Goal: Transaction & Acquisition: Purchase product/service

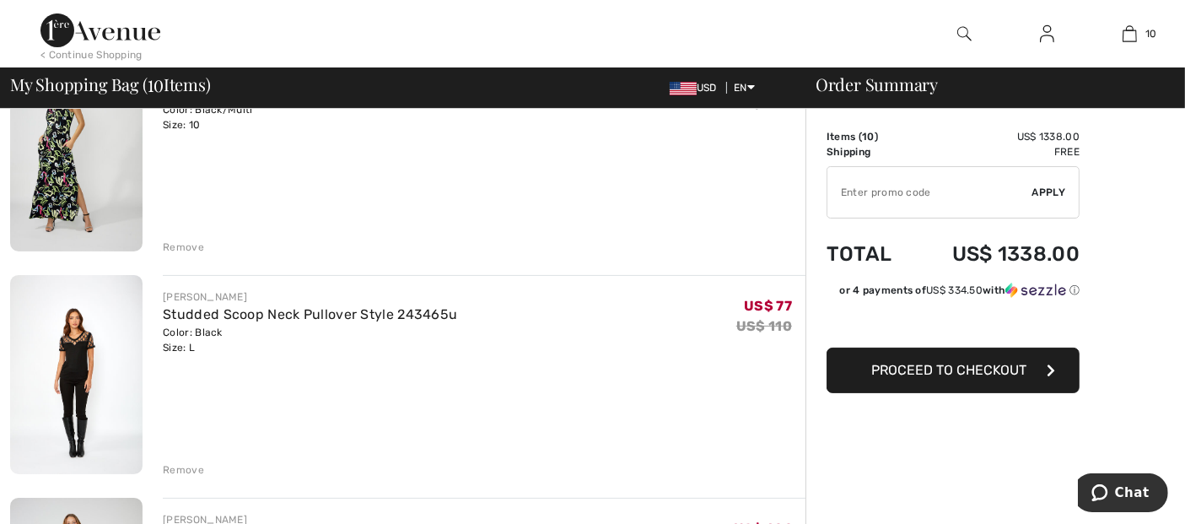
scroll to position [238, 0]
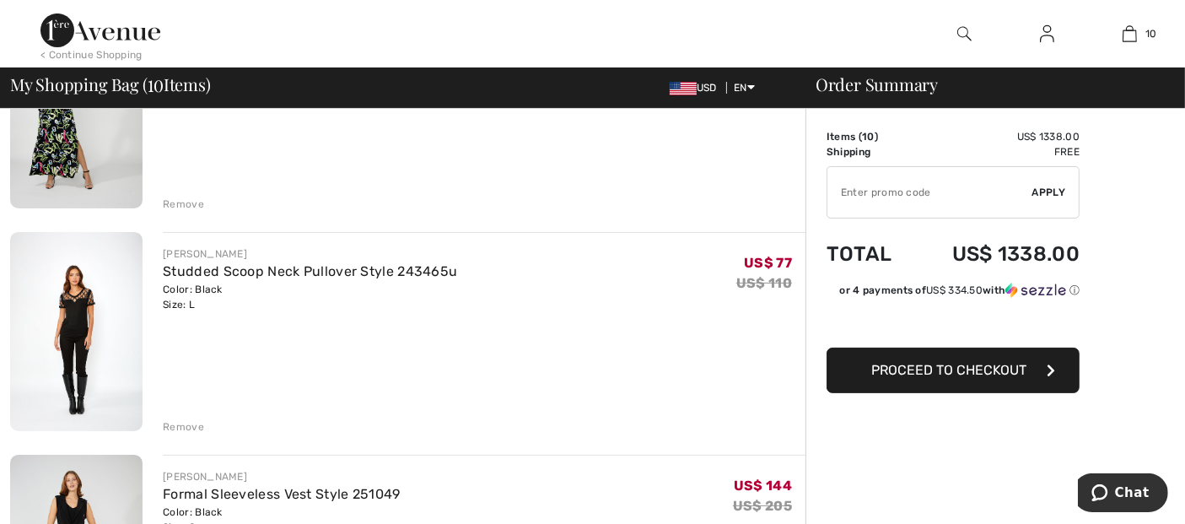
click at [180, 420] on div "Remove" at bounding box center [183, 426] width 41 height 15
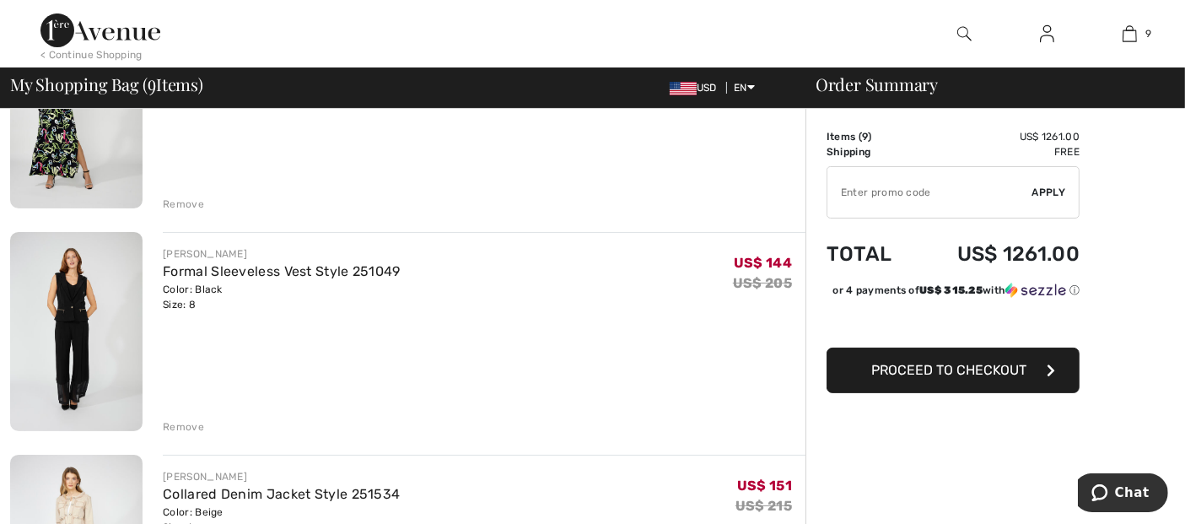
click at [176, 199] on div "Remove" at bounding box center [183, 204] width 41 height 15
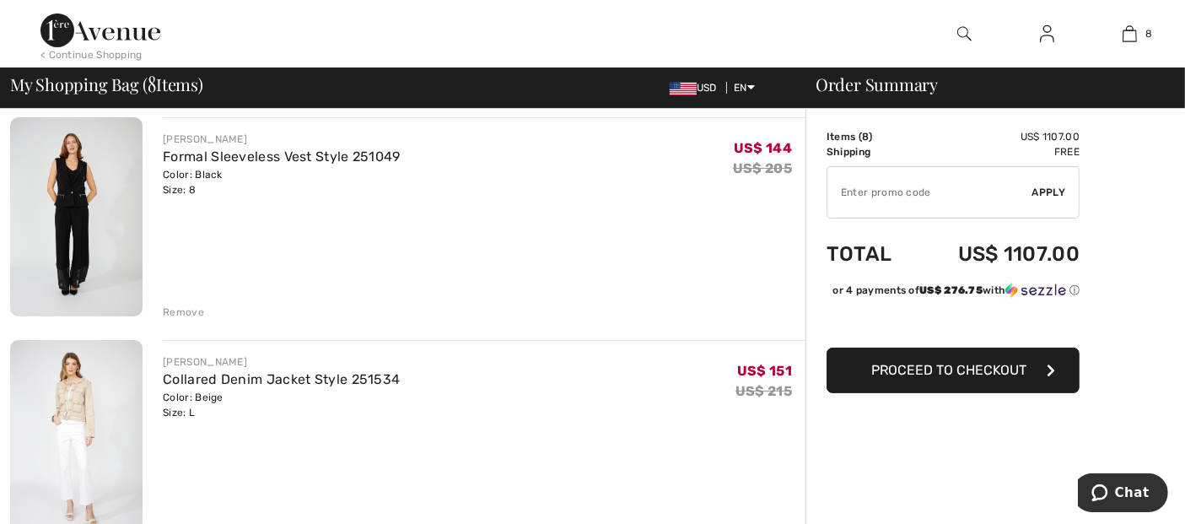
scroll to position [133, 0]
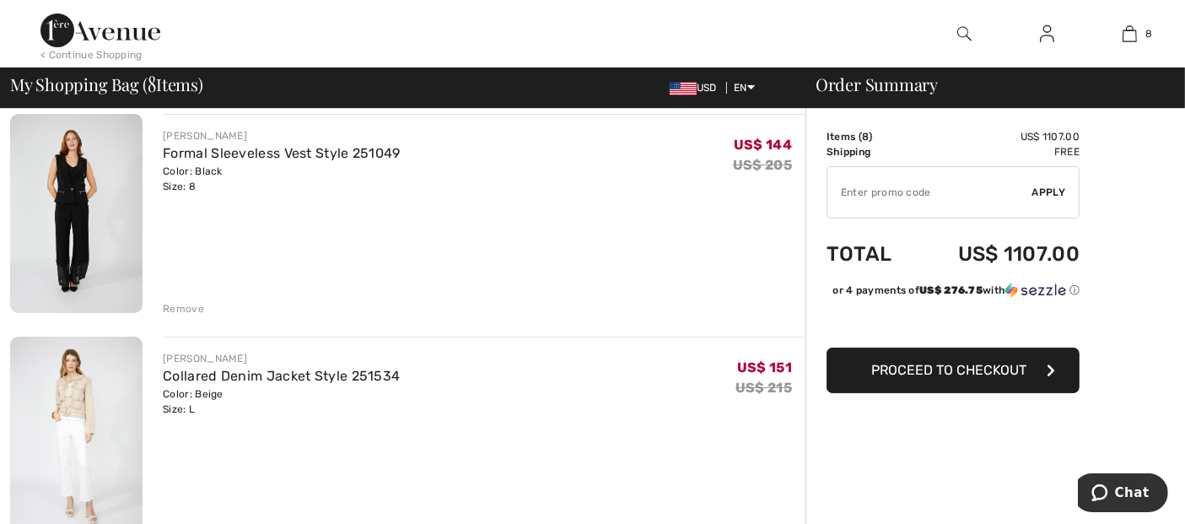
click at [179, 303] on div "Remove" at bounding box center [183, 308] width 41 height 15
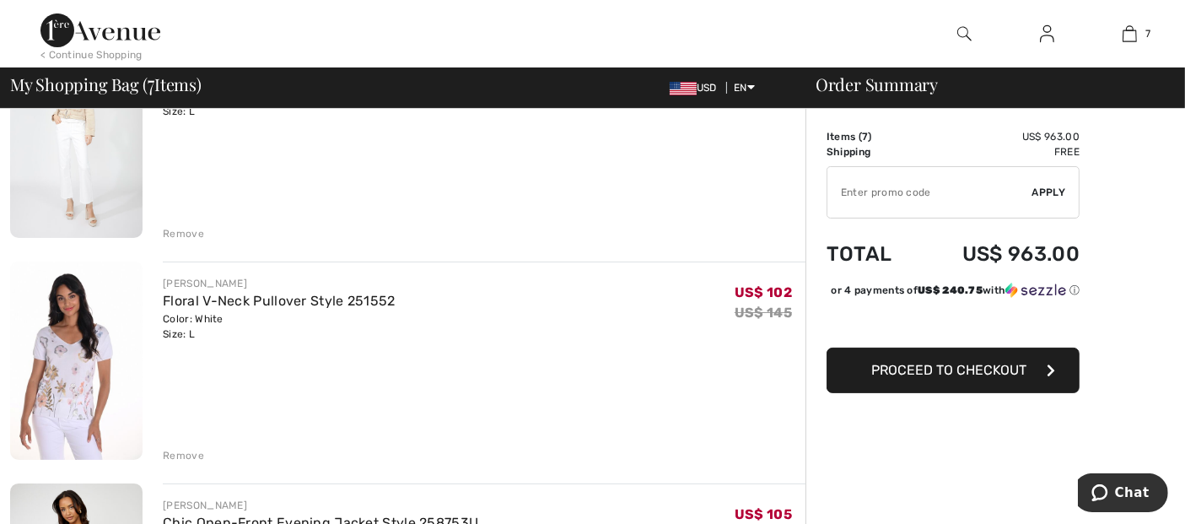
scroll to position [271, 0]
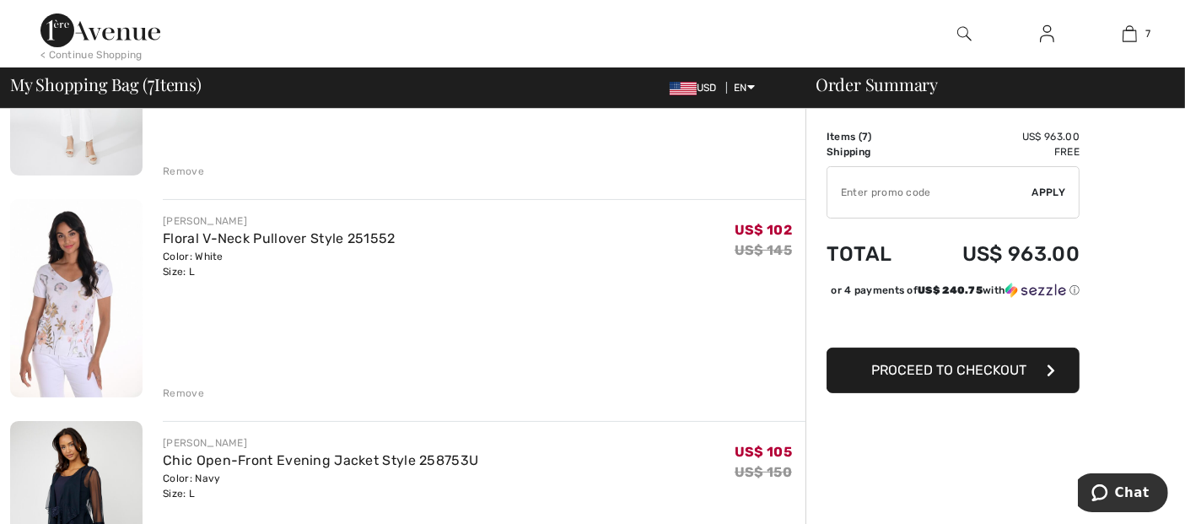
click at [173, 390] on div "Remove" at bounding box center [183, 392] width 41 height 15
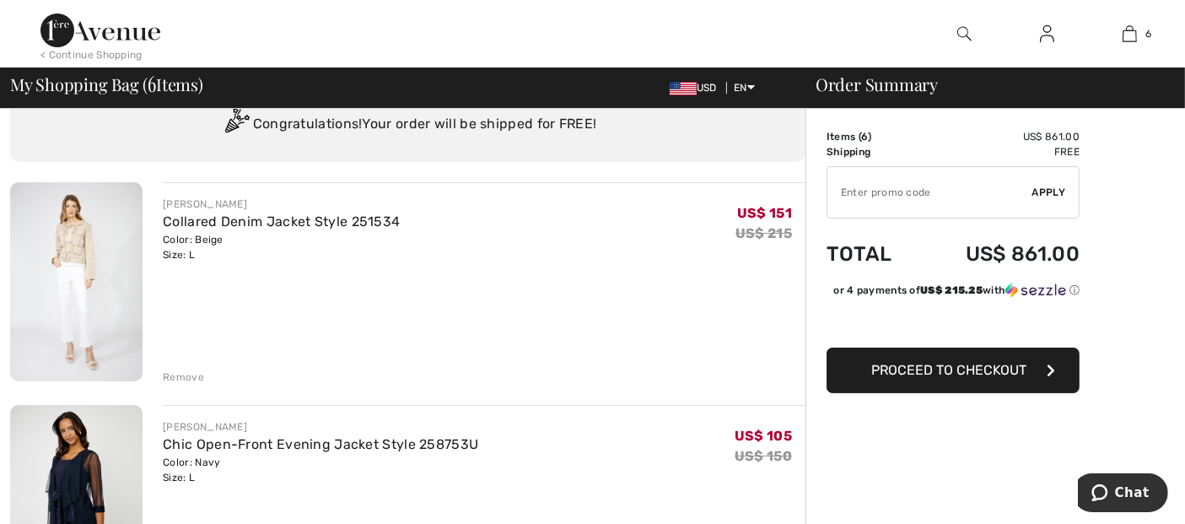
scroll to position [28, 0]
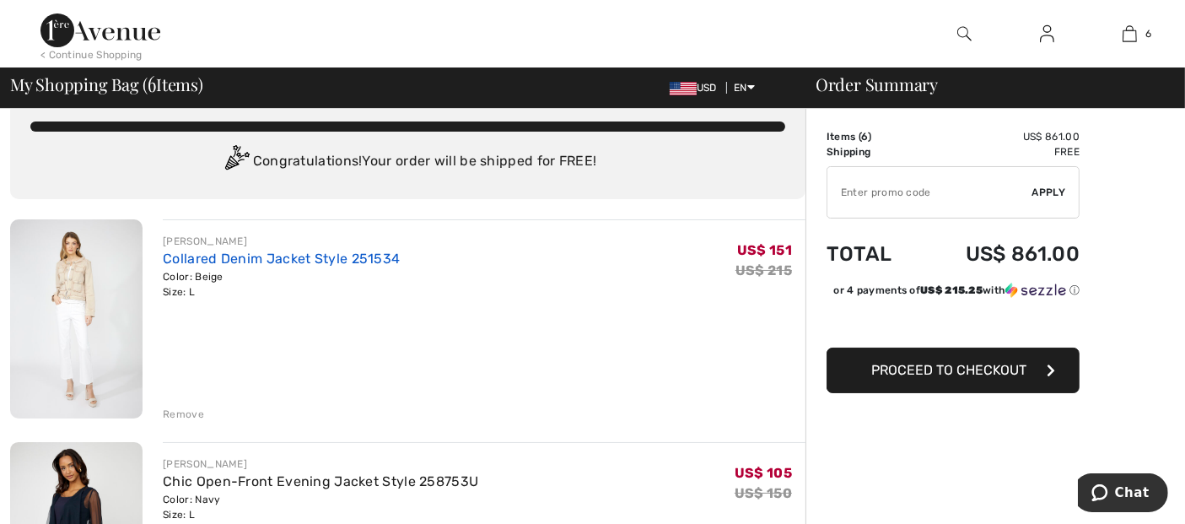
click at [204, 265] on link "Collared Denim Jacket Style 251534" at bounding box center [281, 258] width 237 height 16
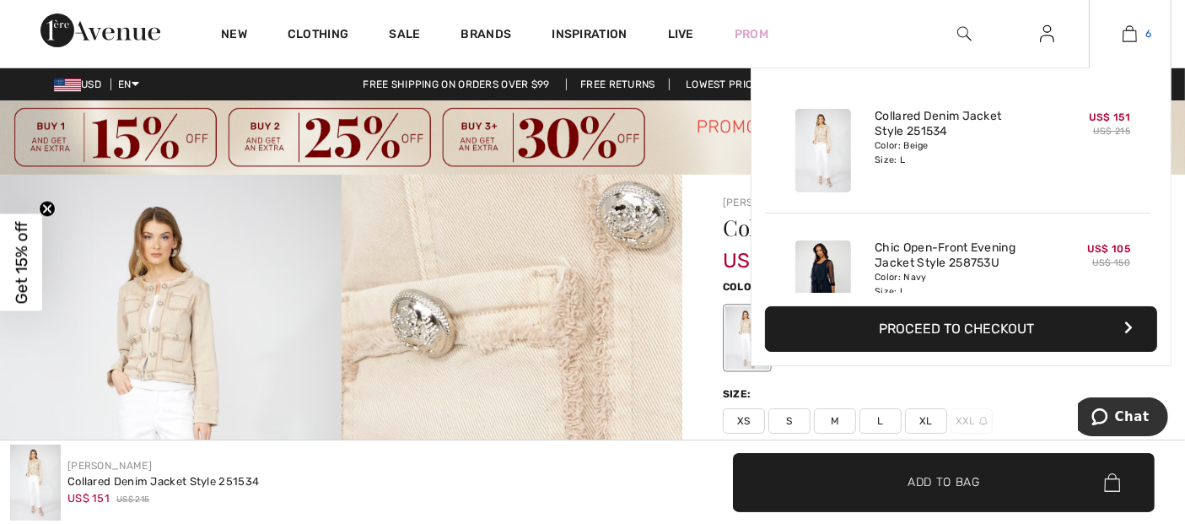
click at [1128, 36] on img at bounding box center [1130, 34] width 14 height 20
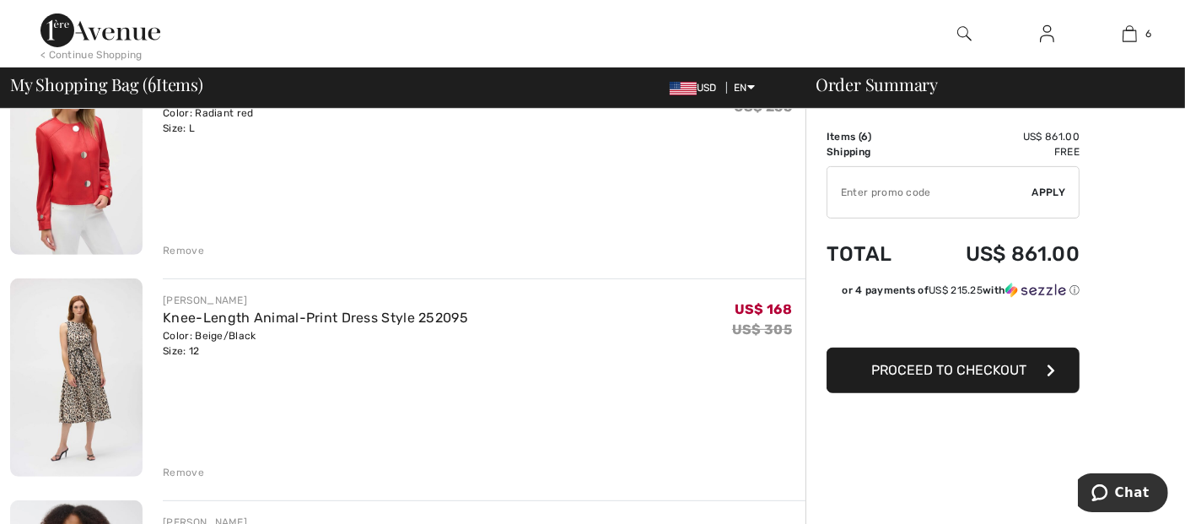
scroll to position [645, 0]
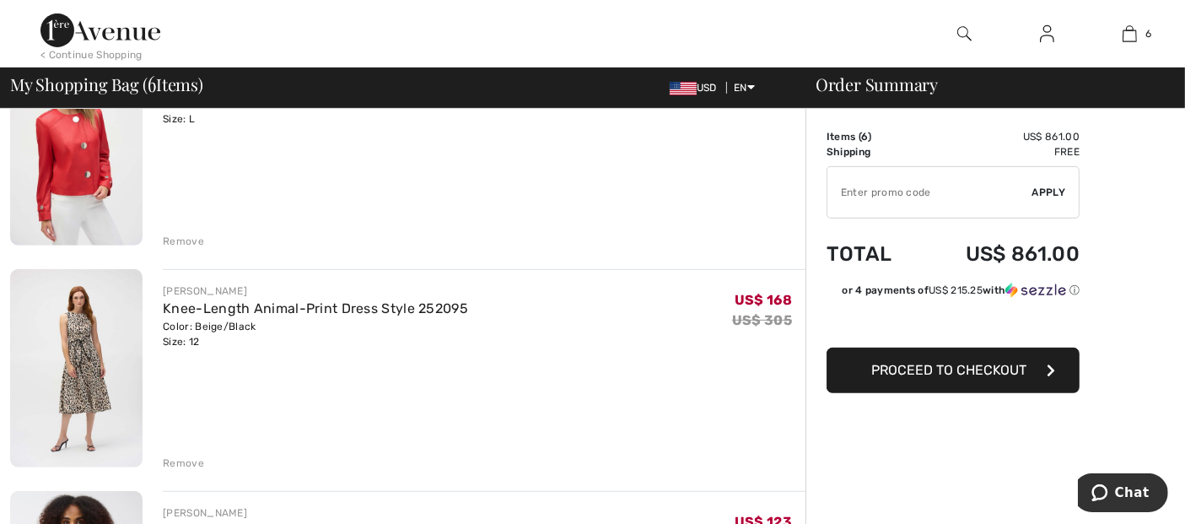
click at [175, 460] on div "Remove" at bounding box center [183, 462] width 41 height 15
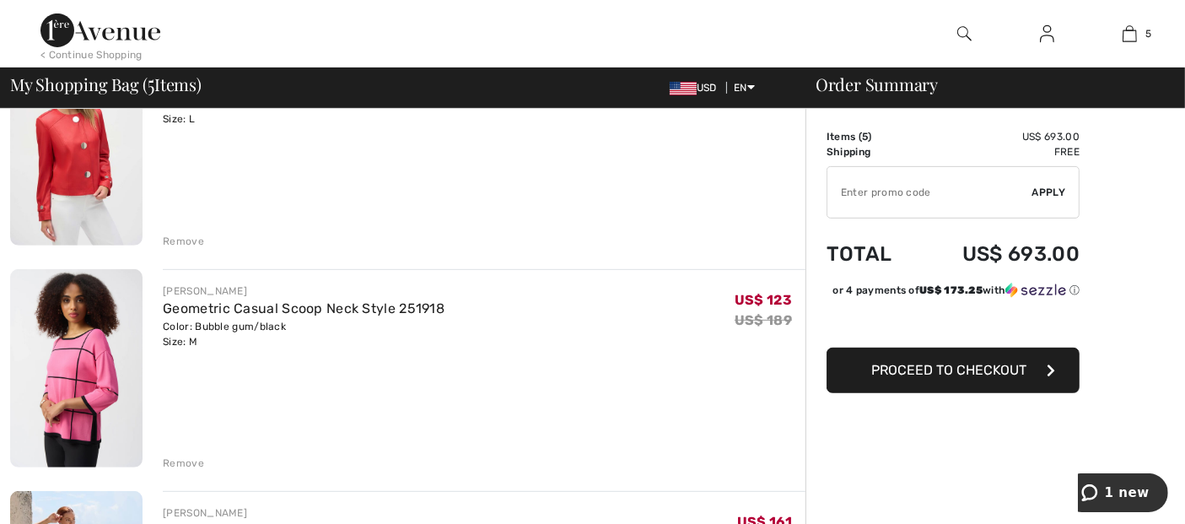
click at [176, 460] on div "Remove" at bounding box center [183, 462] width 41 height 15
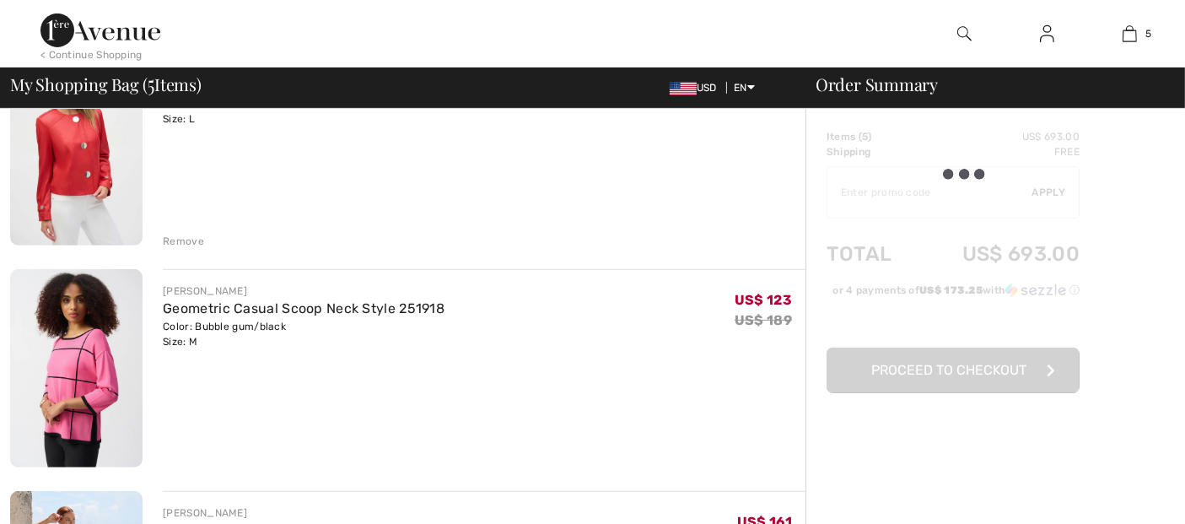
scroll to position [0, 0]
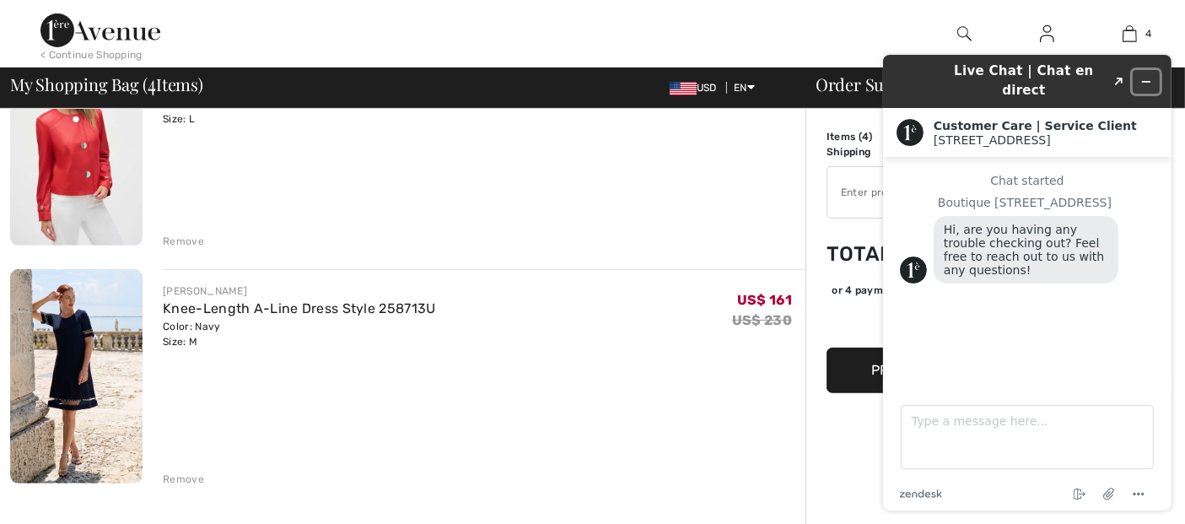
click at [1148, 82] on icon "Minimize widget" at bounding box center [1146, 82] width 8 height 0
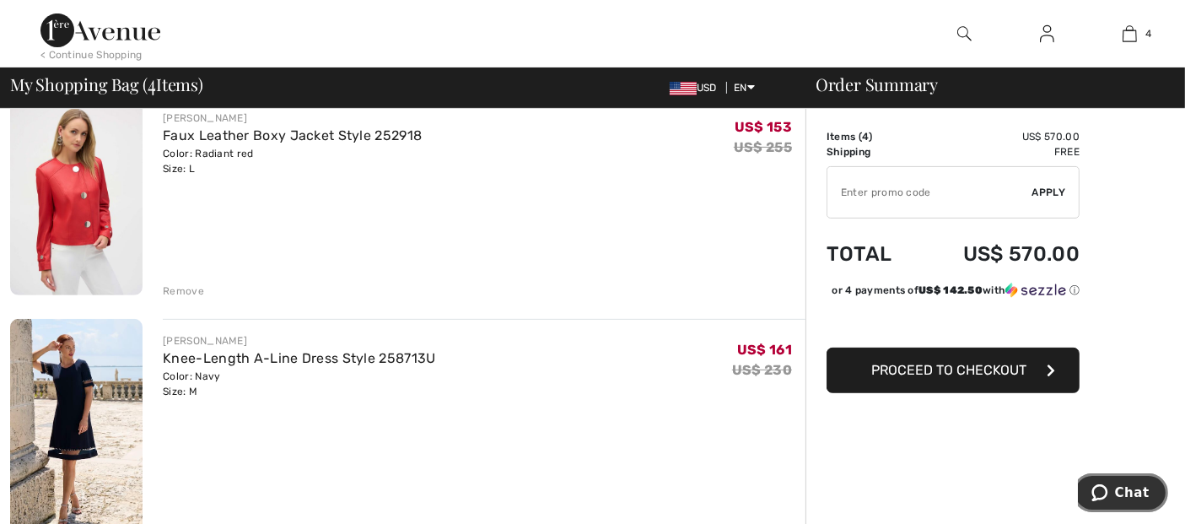
scroll to position [605, 0]
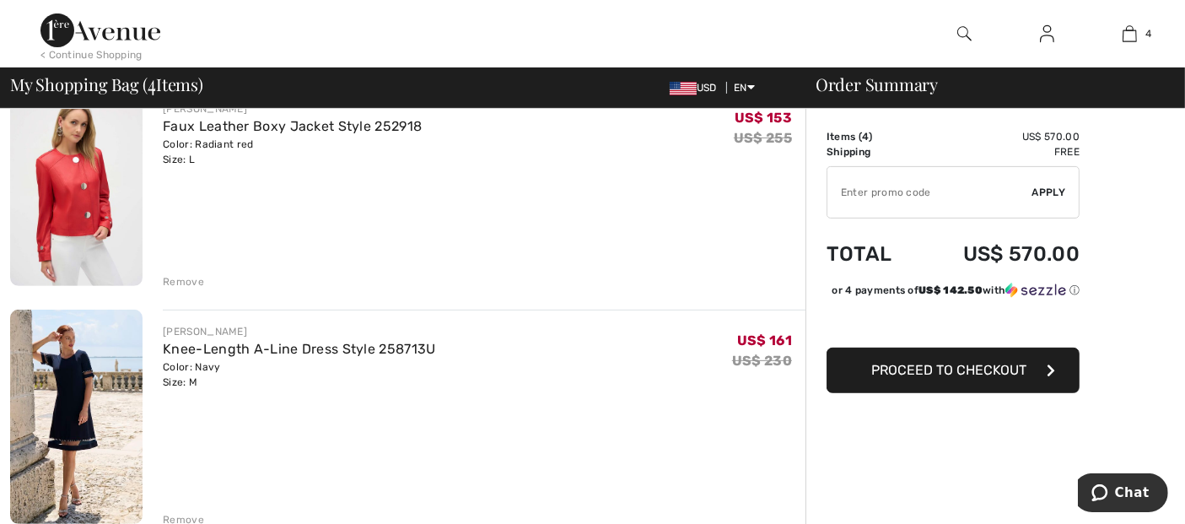
click at [184, 280] on div "Remove" at bounding box center [183, 281] width 41 height 15
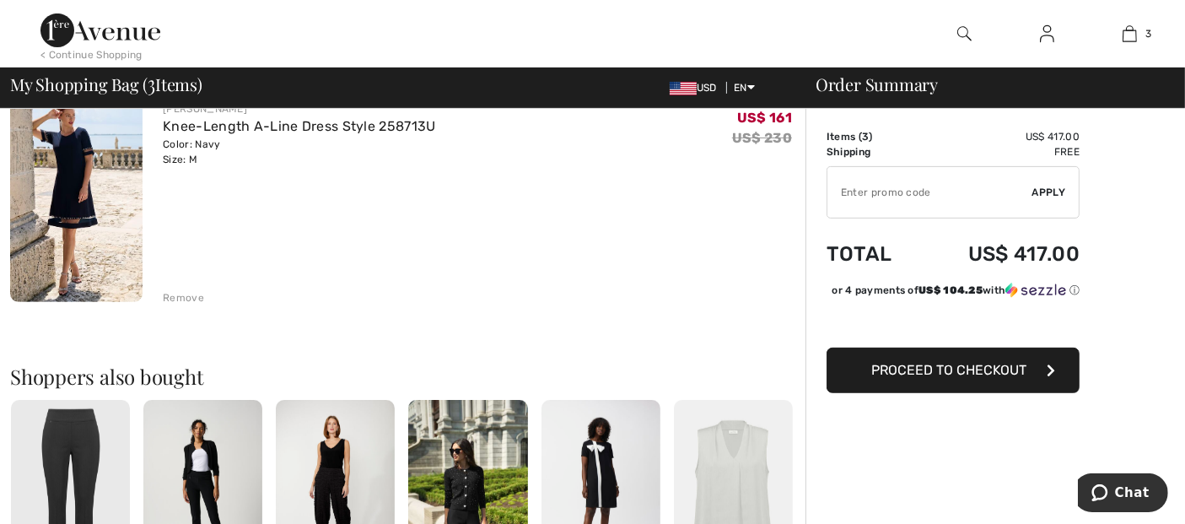
scroll to position [584, 0]
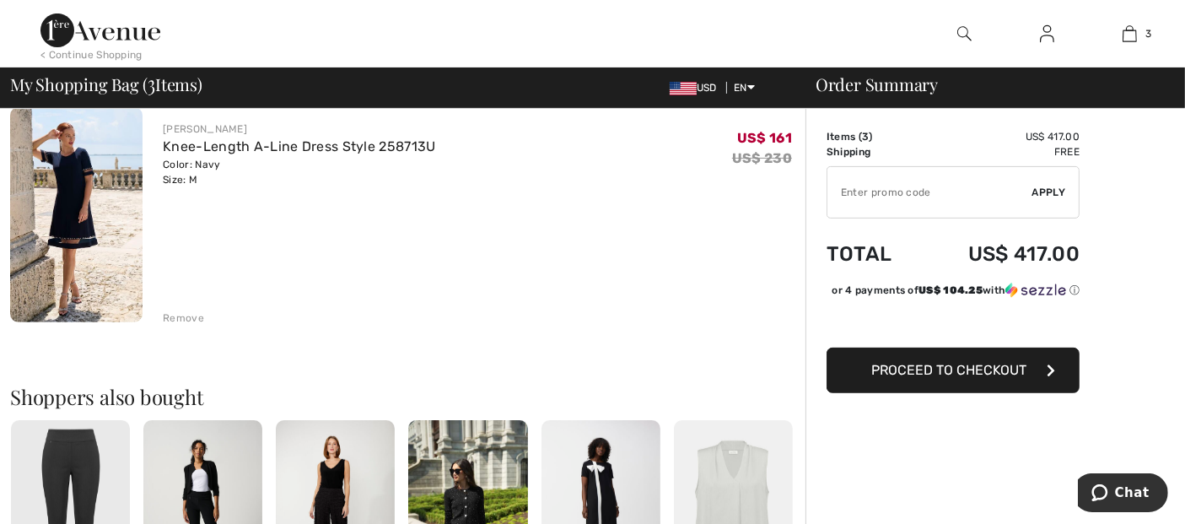
click at [849, 191] on input "TEXT" at bounding box center [929, 192] width 205 height 51
type input "SALEAVENUE"
click at [1051, 192] on span "Apply" at bounding box center [1049, 192] width 34 height 15
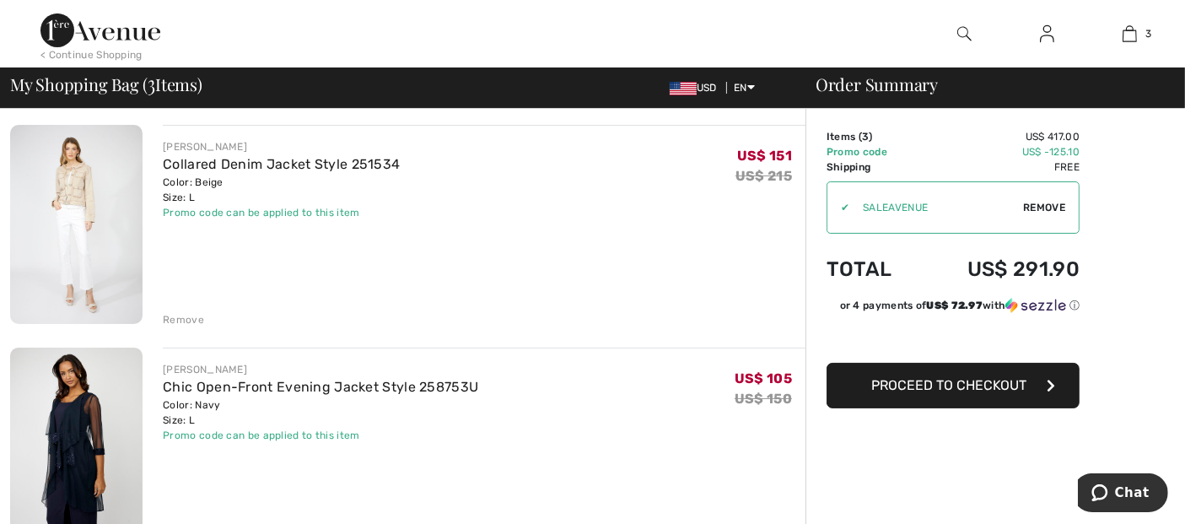
scroll to position [120, 0]
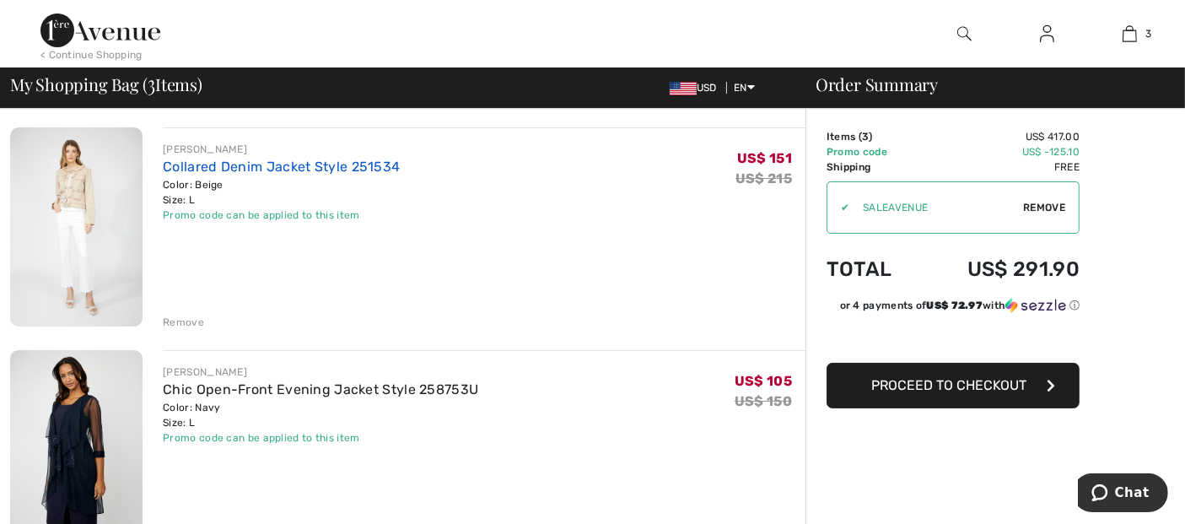
click at [198, 168] on link "Collared Denim Jacket Style 251534" at bounding box center [281, 167] width 237 height 16
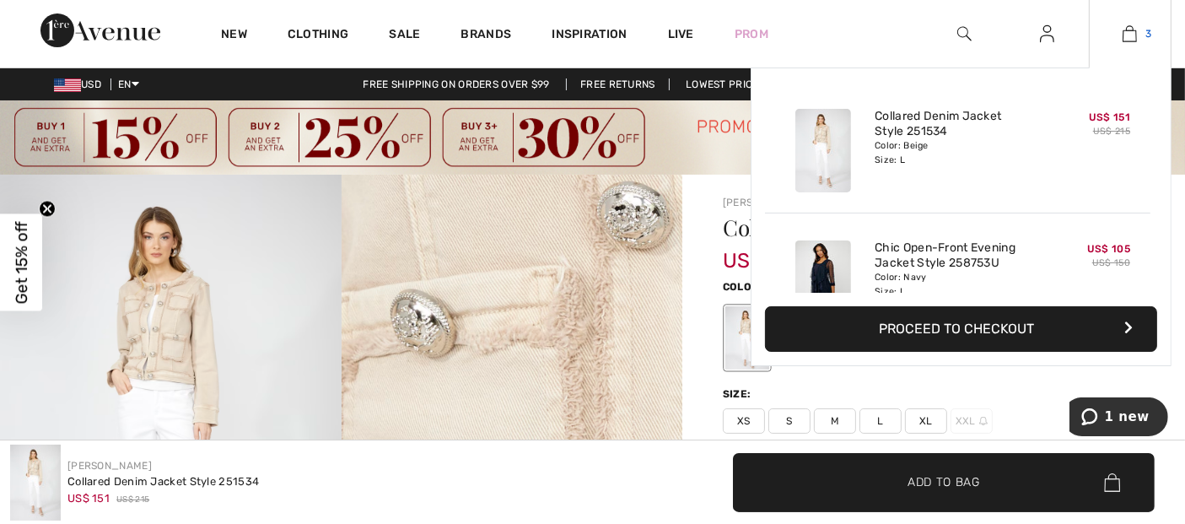
click at [1130, 35] on img at bounding box center [1130, 34] width 14 height 20
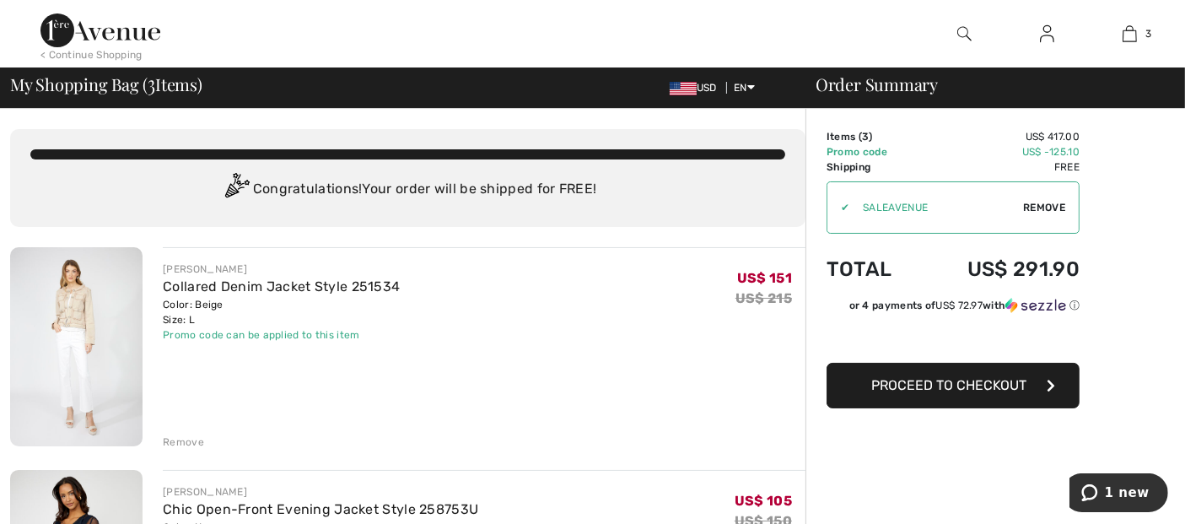
click at [103, 54] on div "< Continue Shopping" at bounding box center [91, 54] width 102 height 15
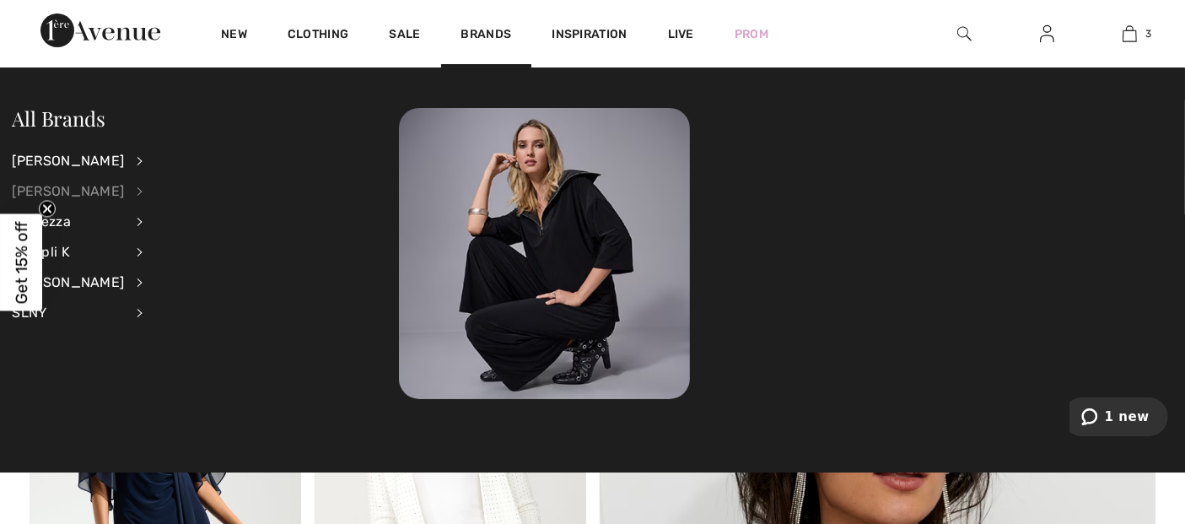
click at [93, 196] on div "[PERSON_NAME]" at bounding box center [69, 191] width 112 height 30
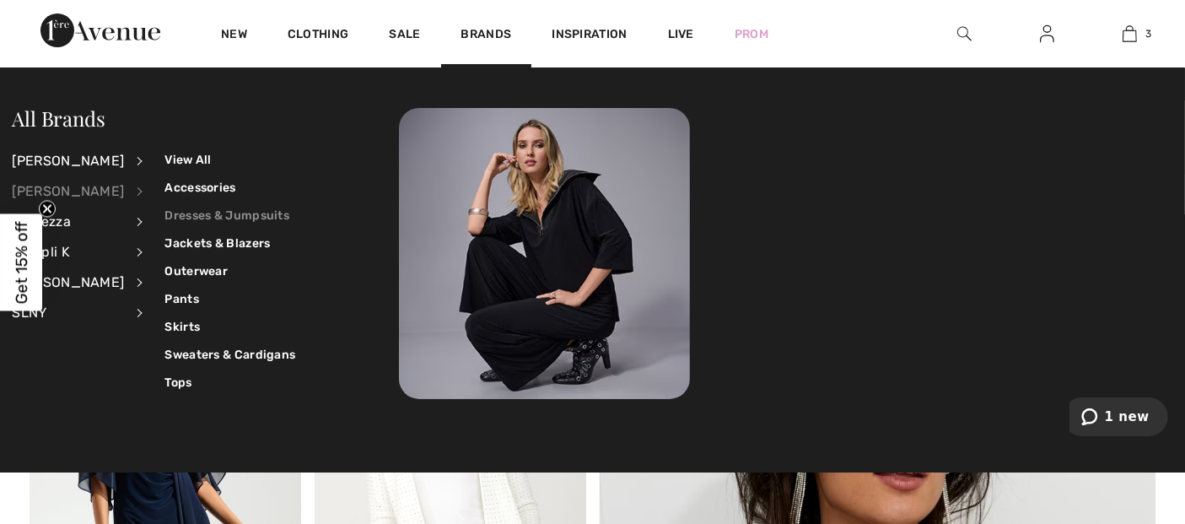
click at [245, 222] on link "Dresses & Jumpsuits" at bounding box center [229, 216] width 131 height 28
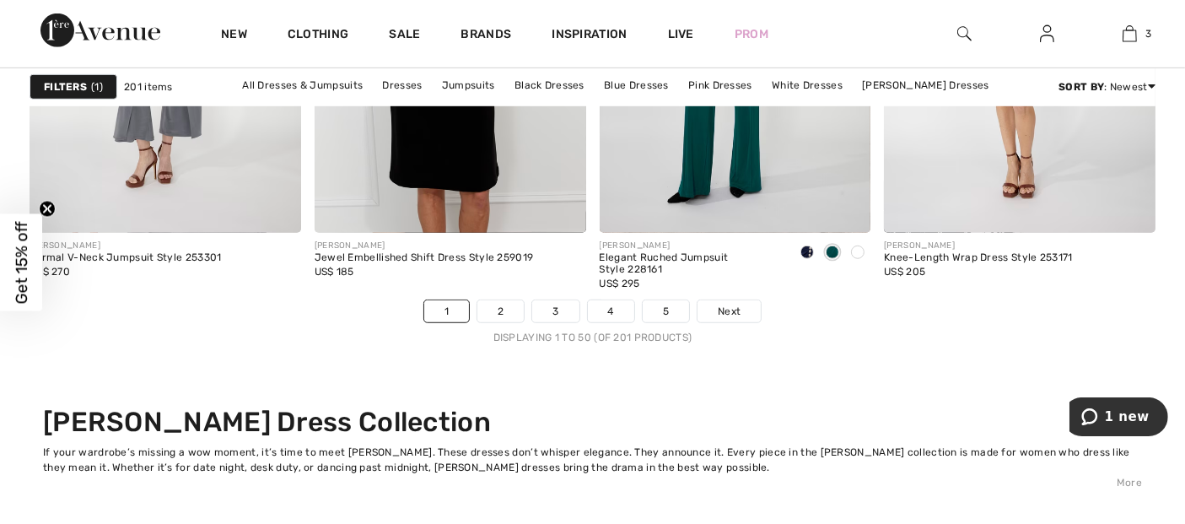
scroll to position [7569, 0]
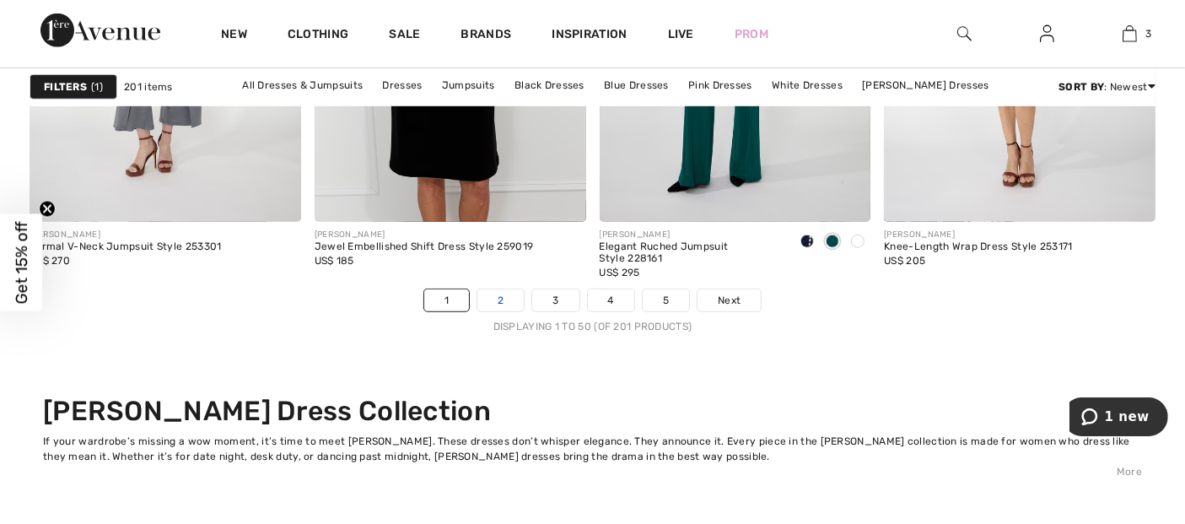
click at [503, 300] on link "2" at bounding box center [500, 300] width 46 height 22
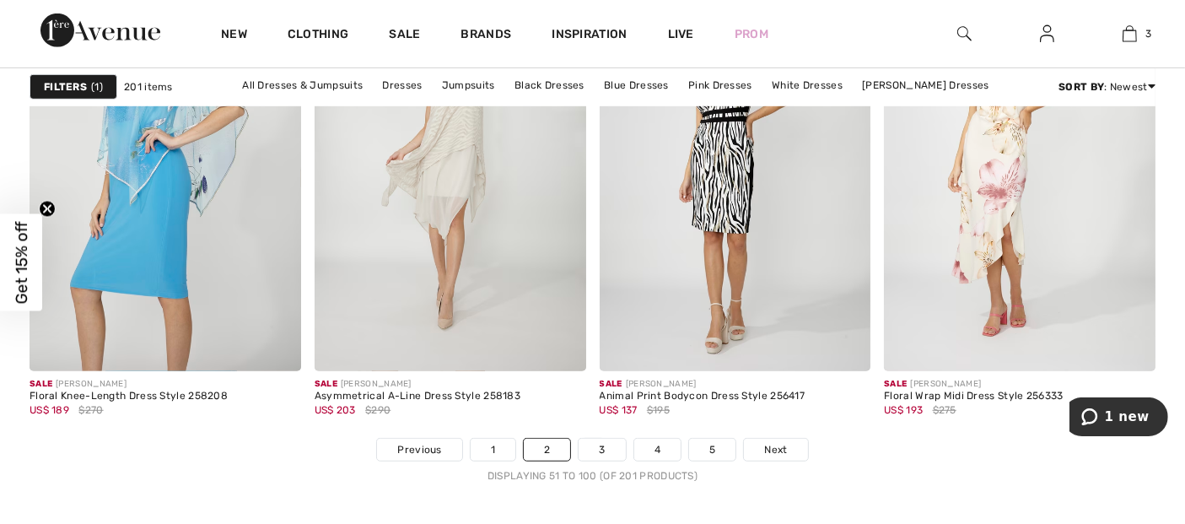
scroll to position [7508, 0]
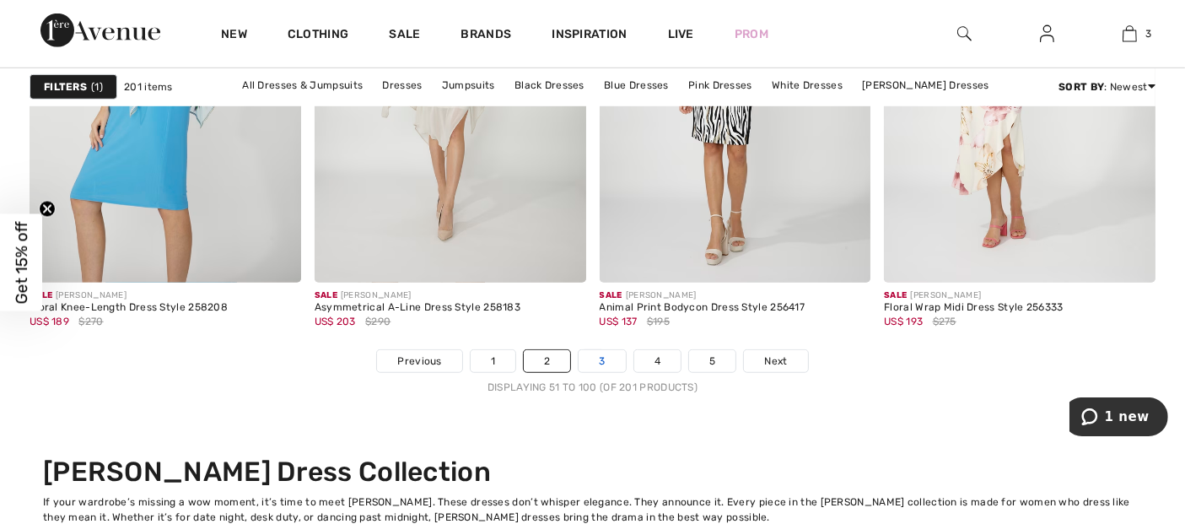
click at [589, 355] on link "3" at bounding box center [602, 361] width 46 height 22
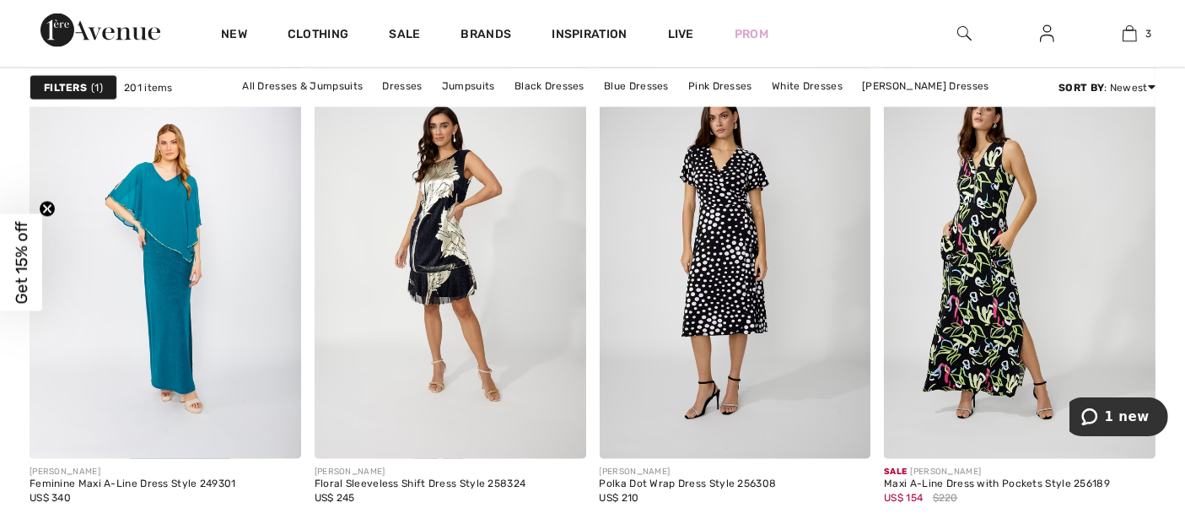
scroll to position [2431, 0]
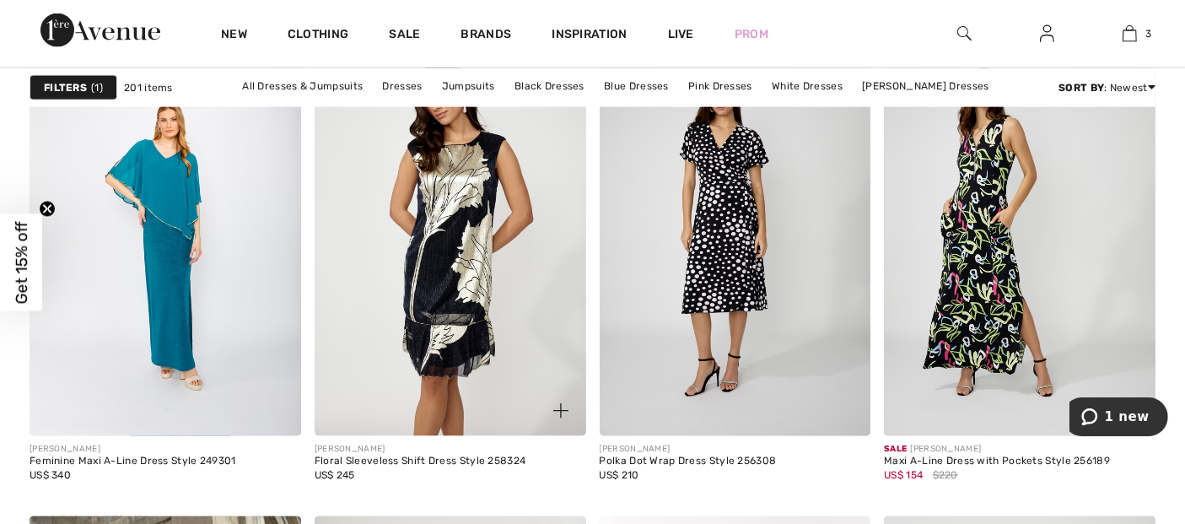
click at [410, 232] on img at bounding box center [451, 233] width 272 height 407
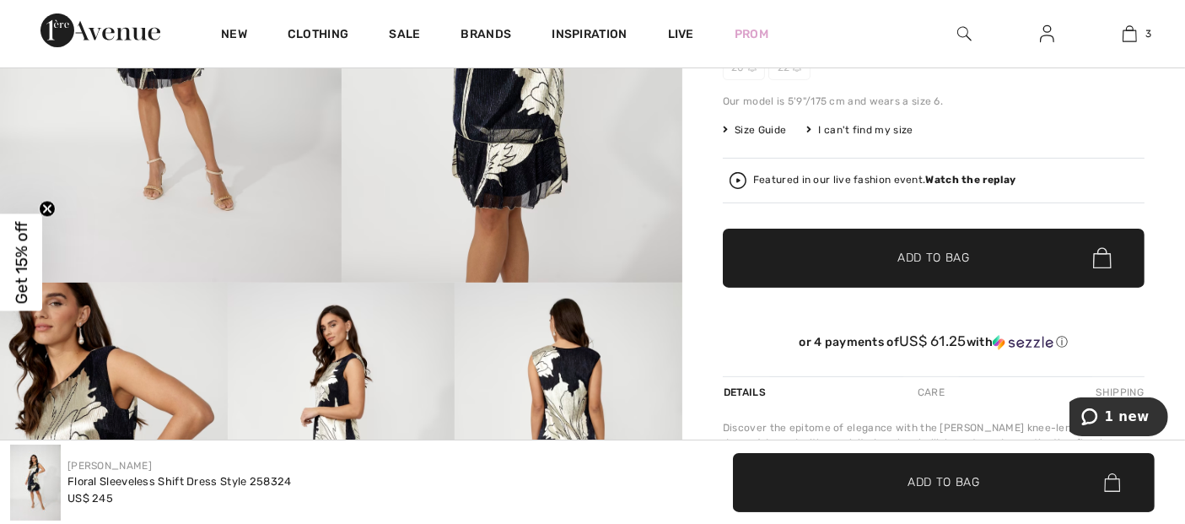
scroll to position [408, 0]
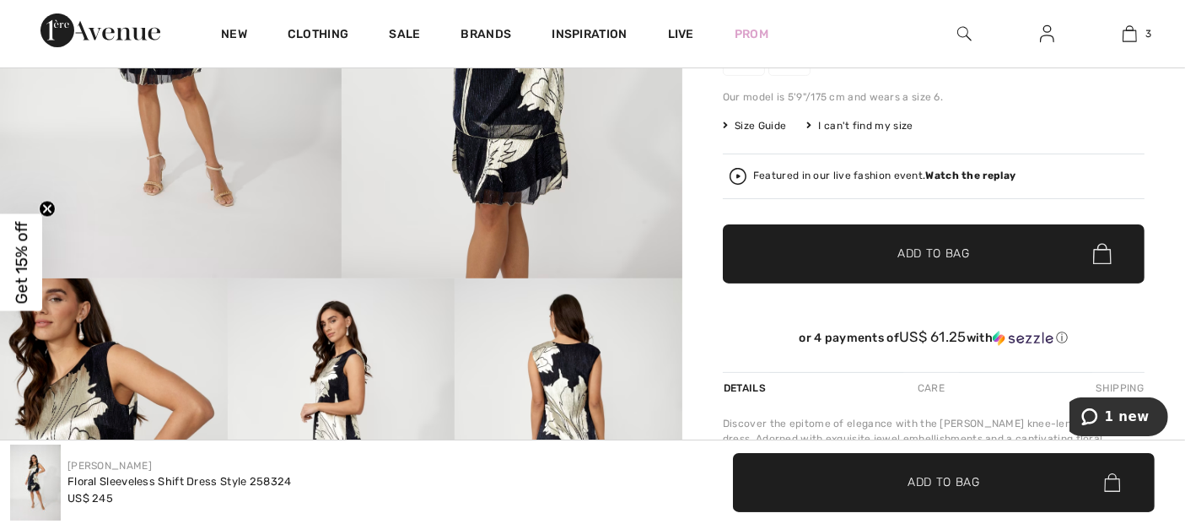
click at [895, 256] on span "✔ Added to Bag" at bounding box center [908, 254] width 103 height 18
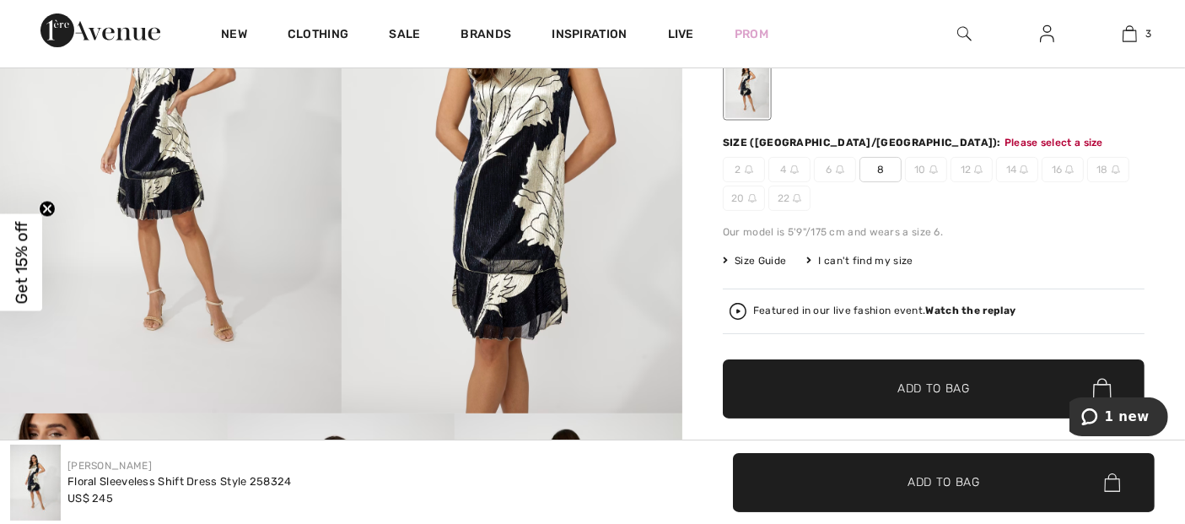
scroll to position [272, 0]
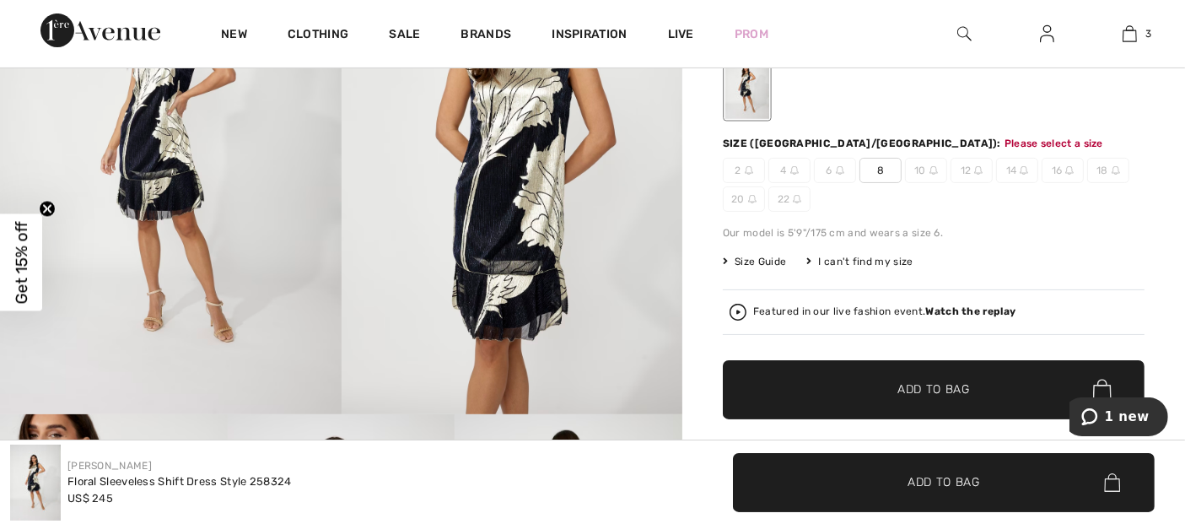
click at [889, 169] on span "8" at bounding box center [880, 170] width 42 height 25
click at [893, 378] on span "✔ Added to Bag Add to Bag" at bounding box center [934, 389] width 422 height 59
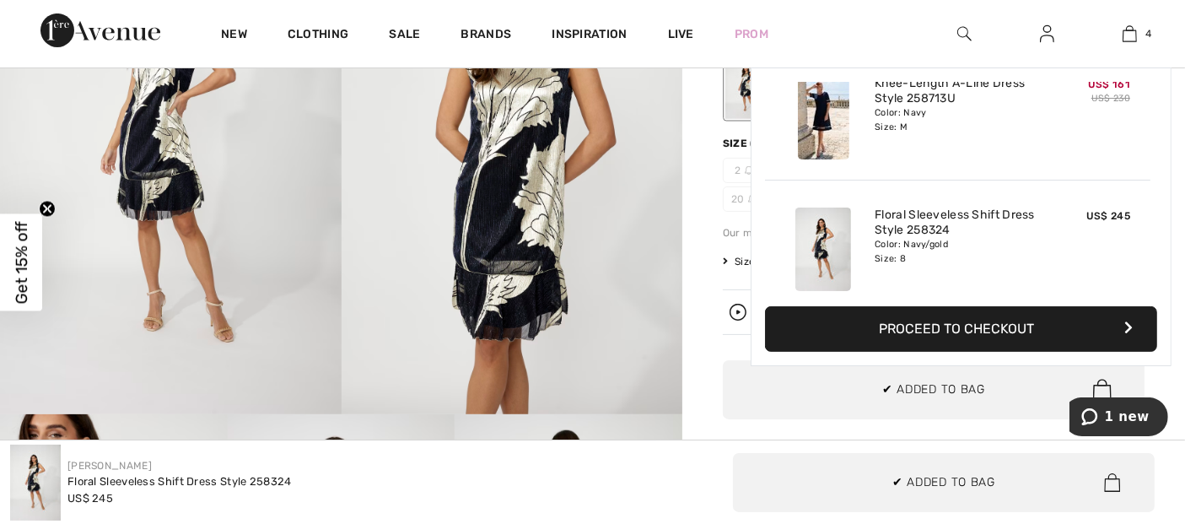
scroll to position [315, 0]
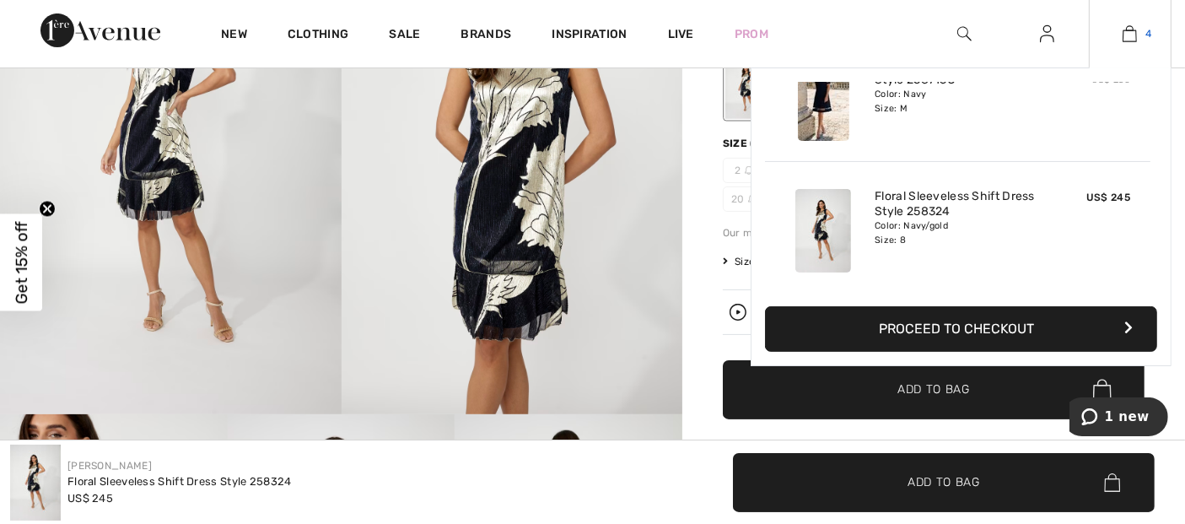
click at [1137, 32] on img at bounding box center [1130, 34] width 14 height 20
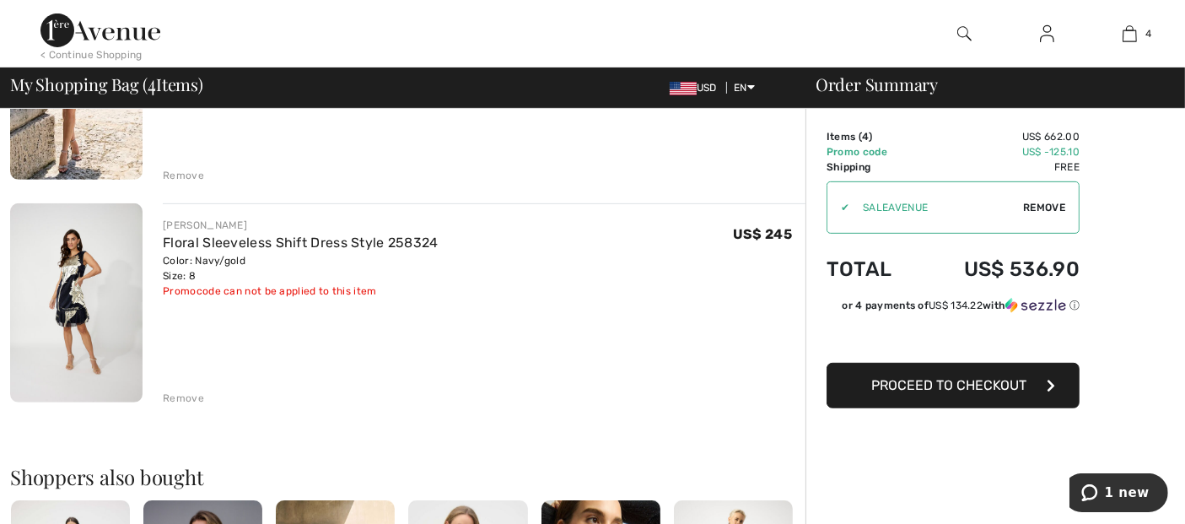
scroll to position [757, 0]
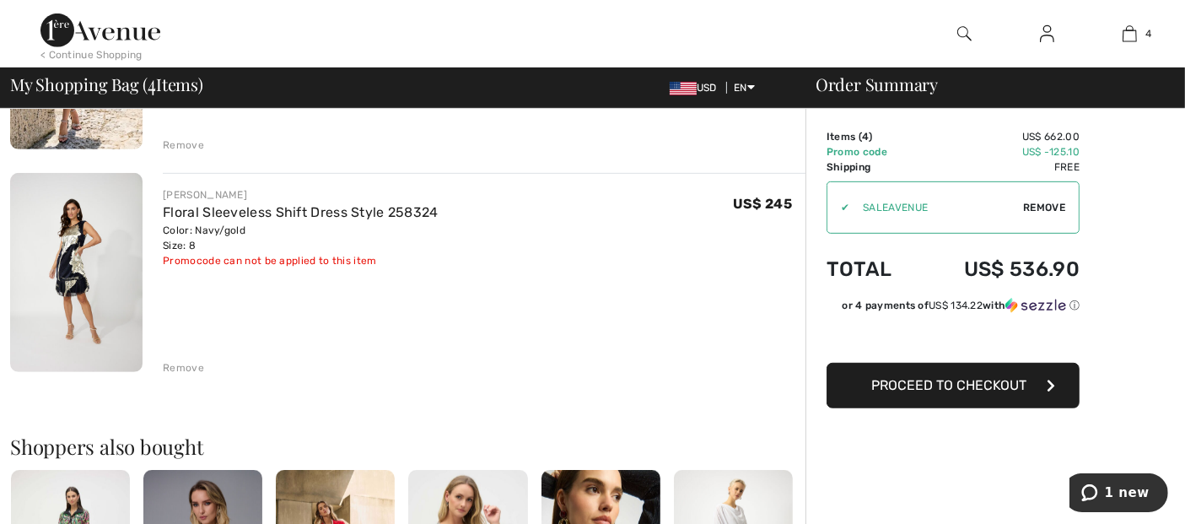
click at [180, 366] on div "Remove" at bounding box center [183, 367] width 41 height 15
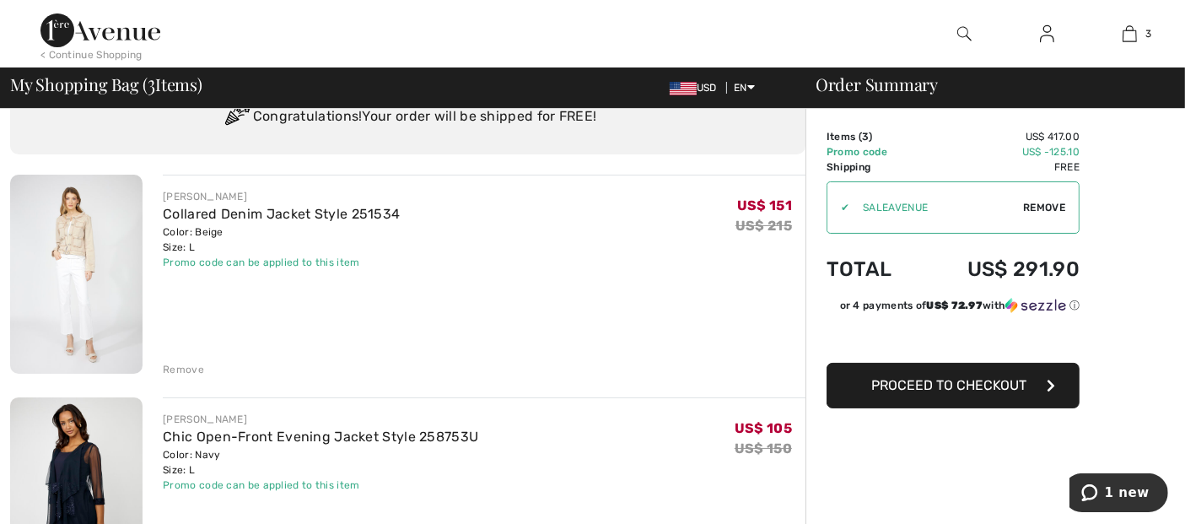
scroll to position [62, 0]
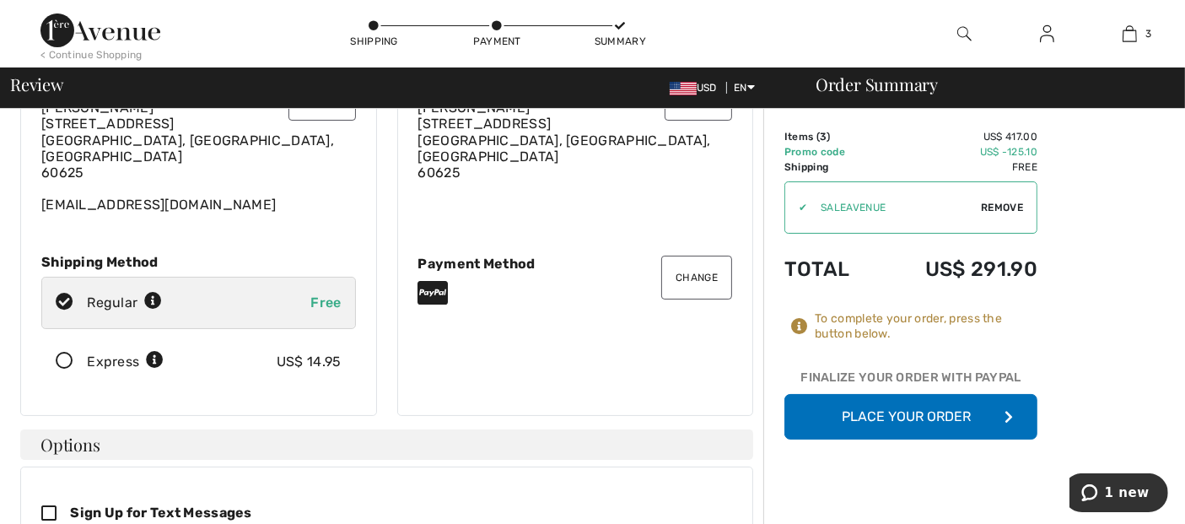
scroll to position [108, 0]
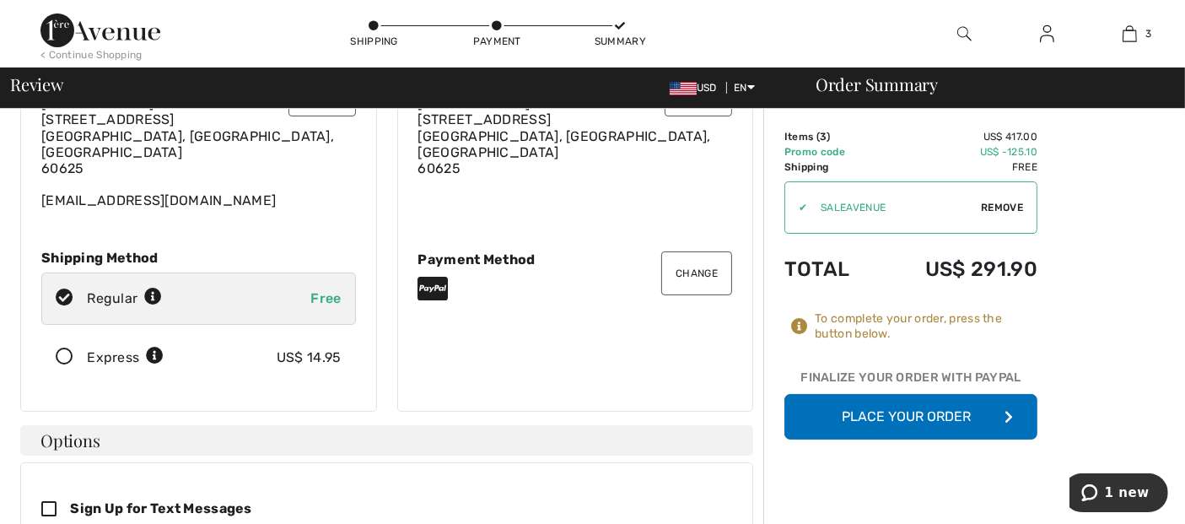
click at [902, 416] on button "Place Your Order" at bounding box center [910, 417] width 253 height 46
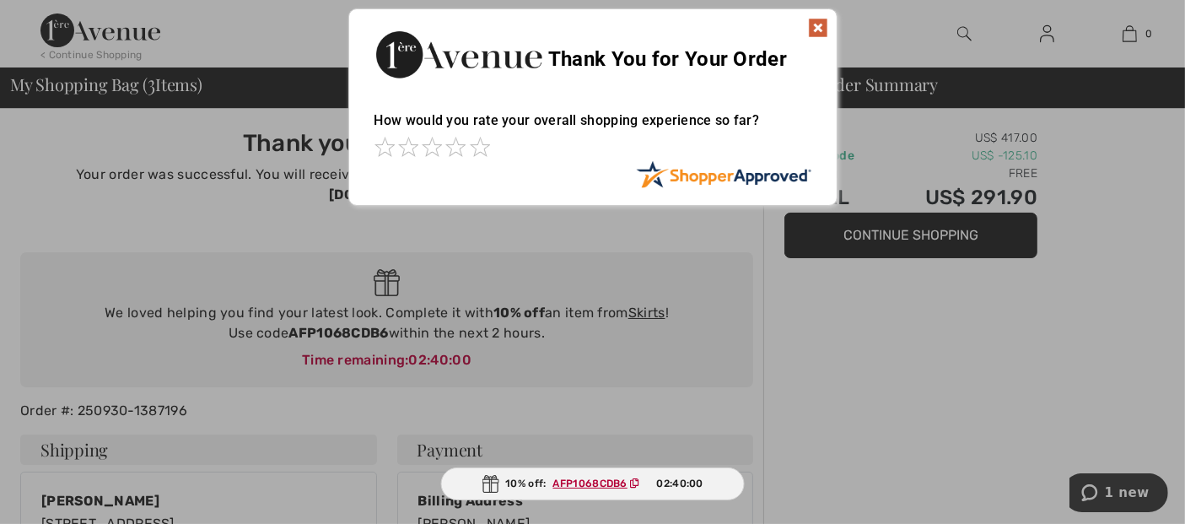
click at [816, 28] on img at bounding box center [818, 28] width 20 height 20
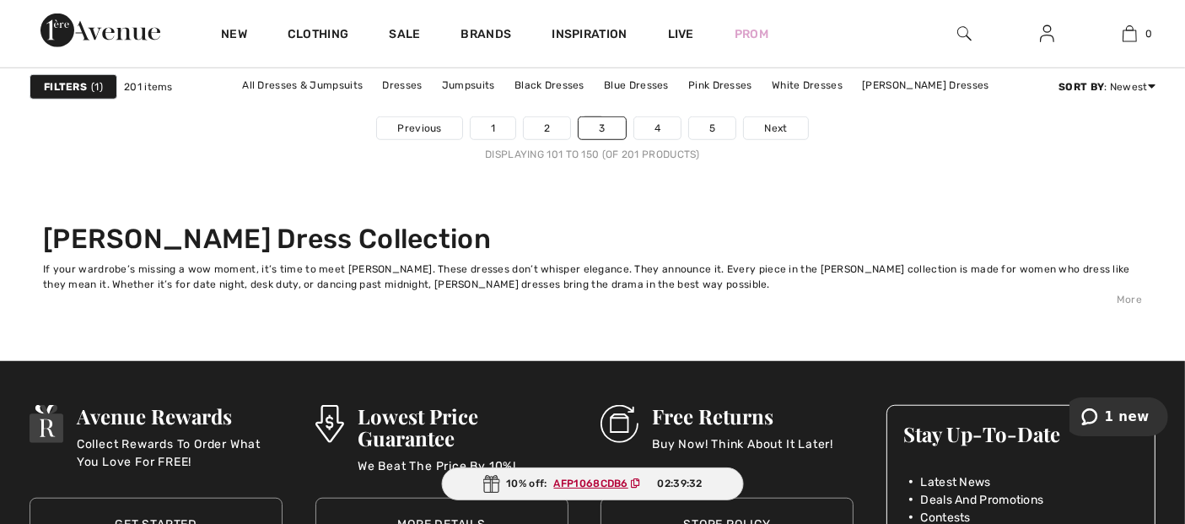
scroll to position [7753, 0]
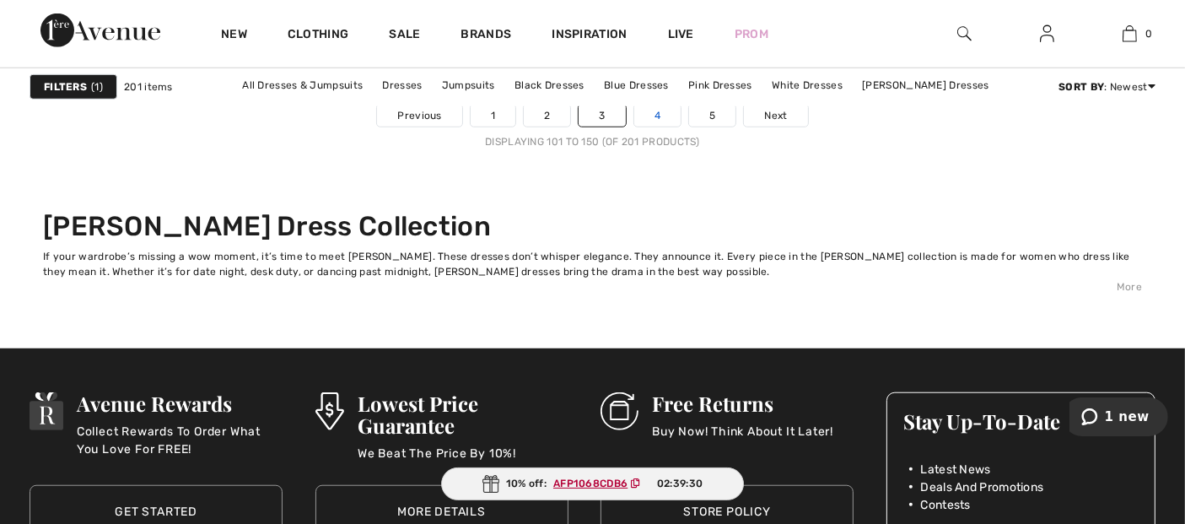
click at [656, 111] on link "4" at bounding box center [657, 116] width 46 height 22
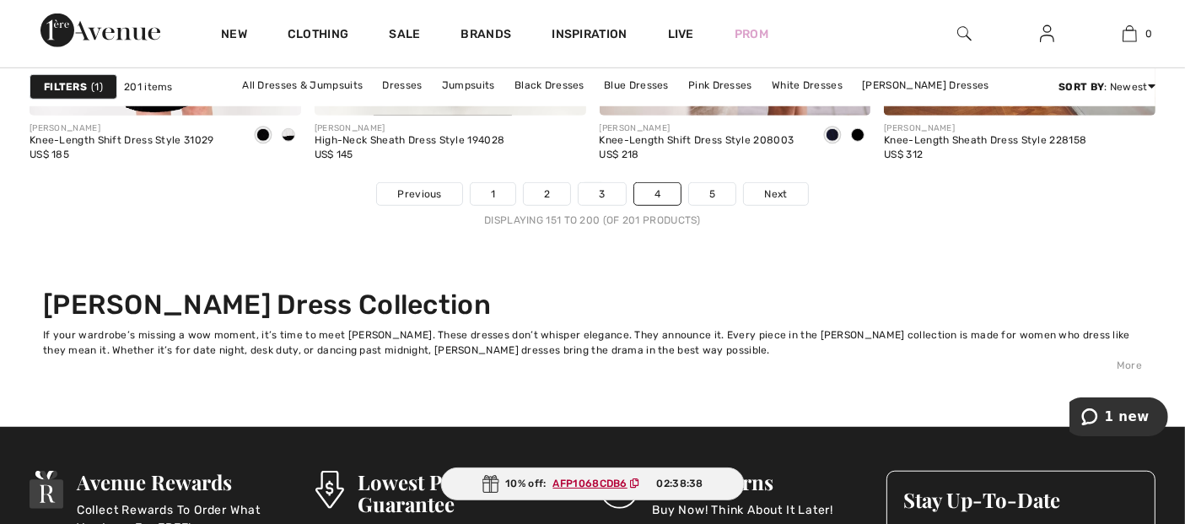
scroll to position [7659, 0]
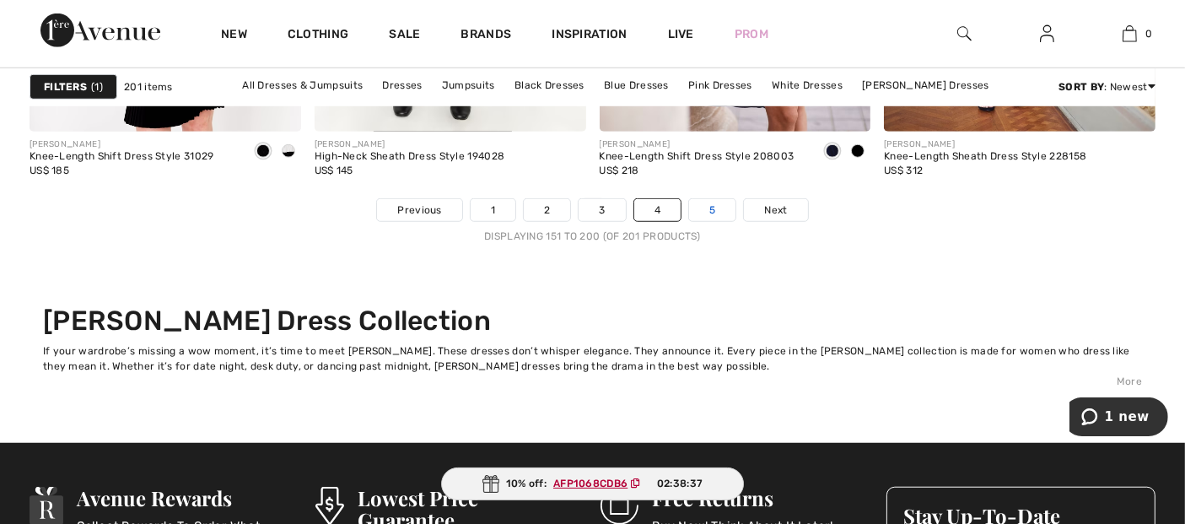
click at [705, 207] on link "5" at bounding box center [712, 210] width 46 height 22
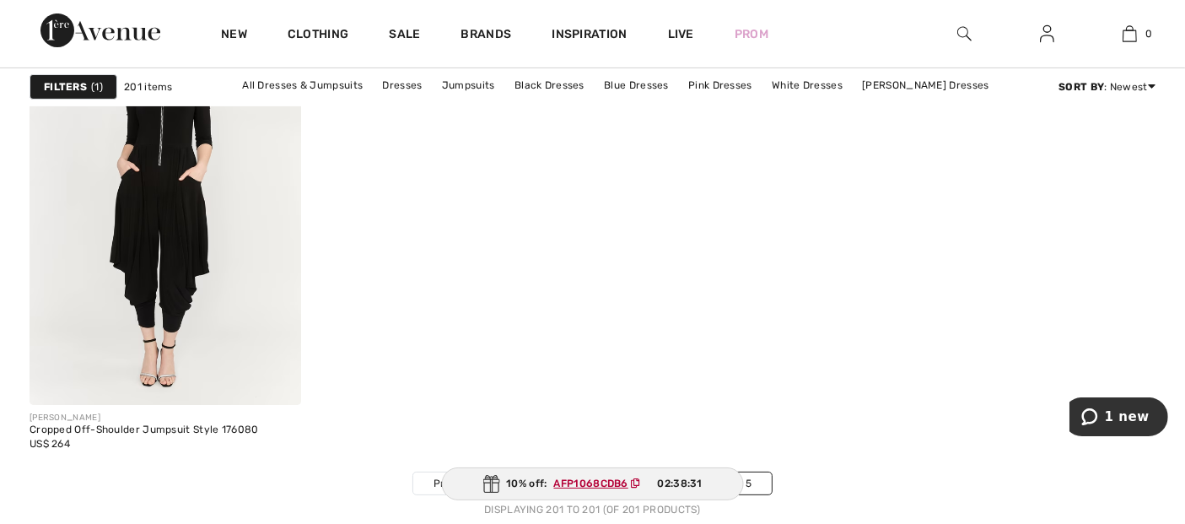
scroll to position [337, 0]
